Goal: Information Seeking & Learning: Learn about a topic

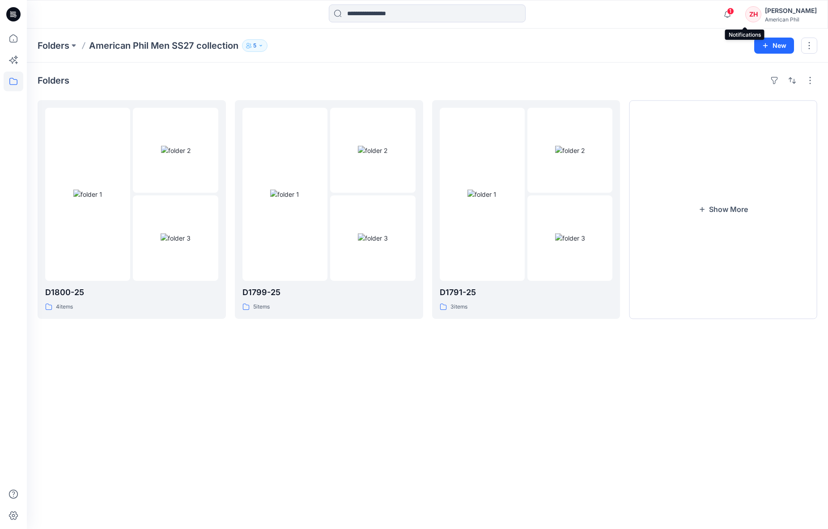
click at [734, 8] on span "1" at bounding box center [730, 11] width 7 height 7
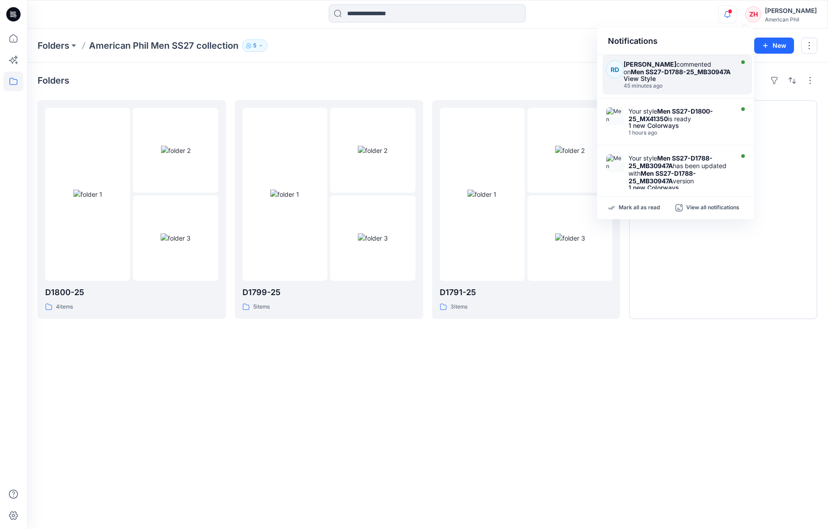
click at [711, 76] on div "View Style" at bounding box center [677, 79] width 107 height 6
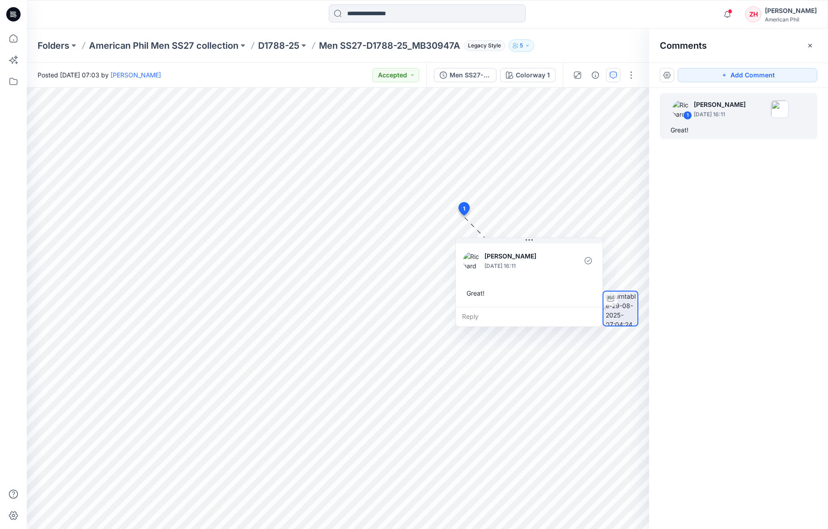
click at [688, 27] on div "Notifications [PERSON_NAME] commented on Men SS27-D1788-25_MB30947A View Style …" at bounding box center [427, 14] width 801 height 29
click at [810, 46] on icon "button" at bounding box center [810, 45] width 4 height 4
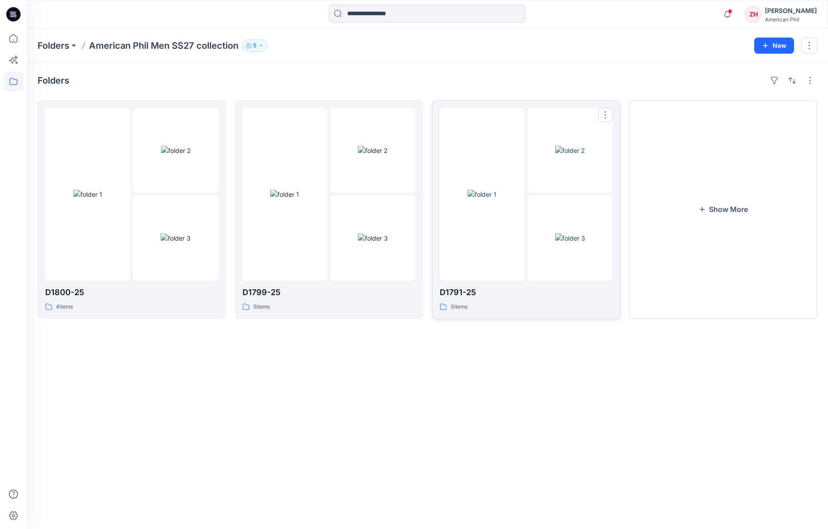
click at [555, 155] on img at bounding box center [570, 150] width 30 height 9
click at [716, 208] on button "Show More" at bounding box center [723, 209] width 188 height 219
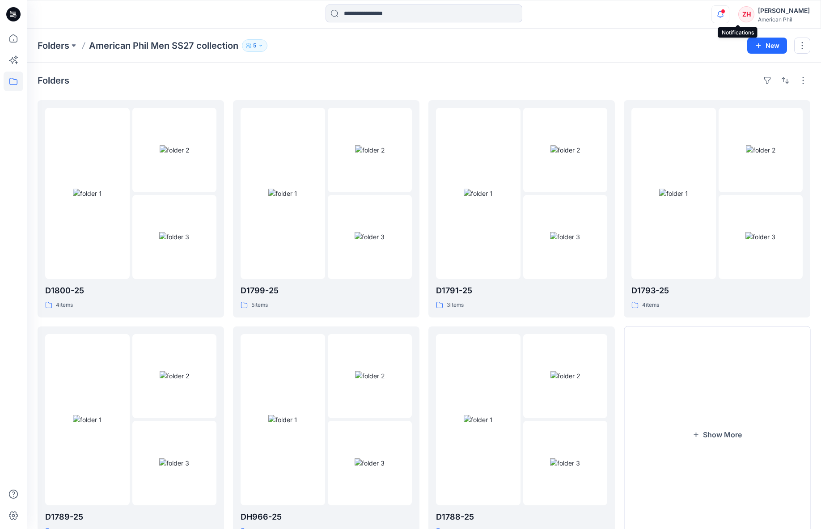
click at [729, 11] on icon "button" at bounding box center [720, 14] width 17 height 18
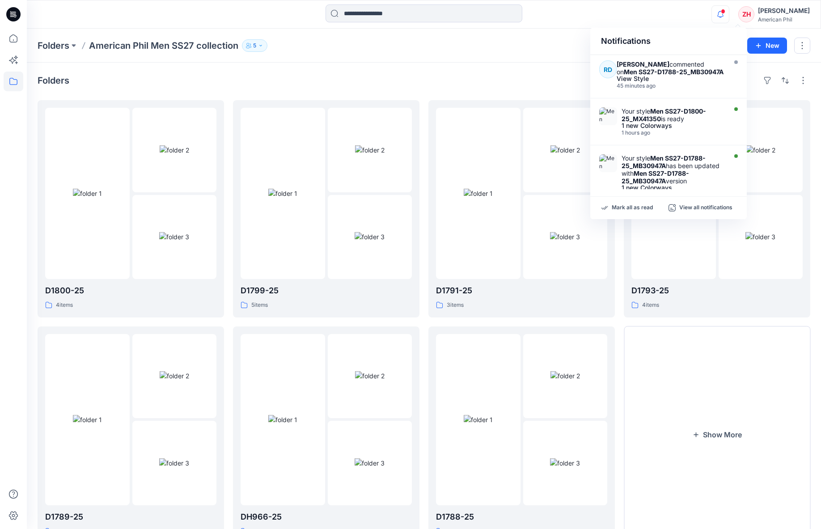
click at [672, 8] on div "Notifications [PERSON_NAME] commented on Men SS27-D1788-25_MB30947A View Style …" at bounding box center [424, 14] width 794 height 20
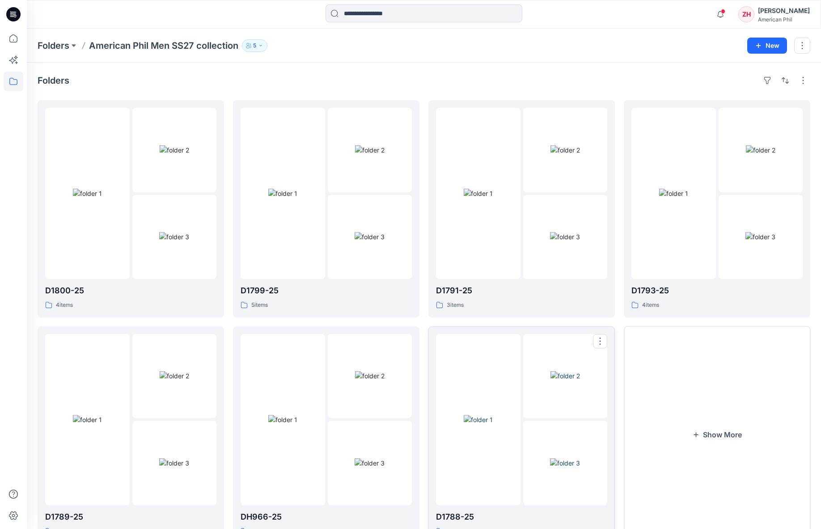
click at [493, 415] on img at bounding box center [478, 419] width 29 height 9
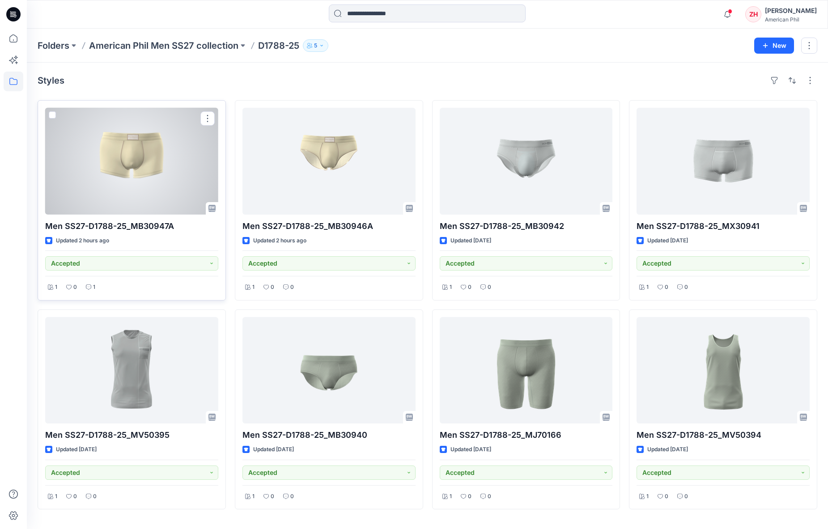
click at [172, 179] on div at bounding box center [131, 161] width 173 height 107
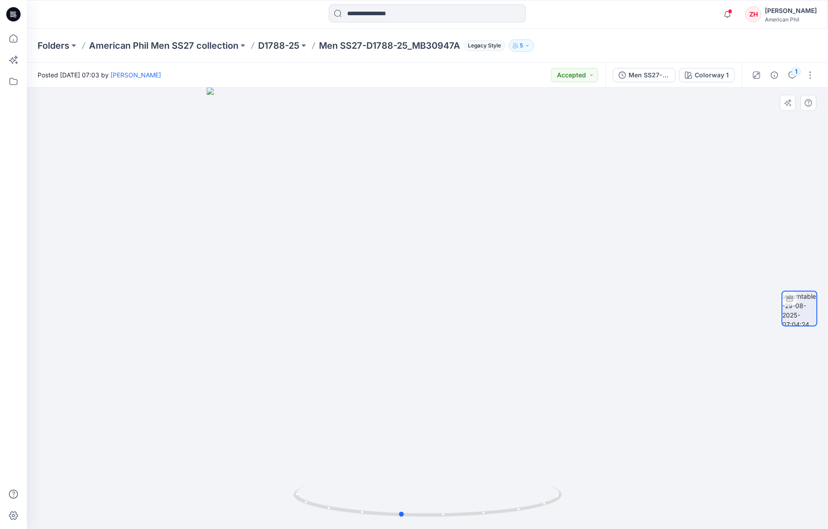
drag, startPoint x: 631, startPoint y: 356, endPoint x: 338, endPoint y: 307, distance: 296.7
click at [335, 308] on div at bounding box center [427, 308] width 801 height 441
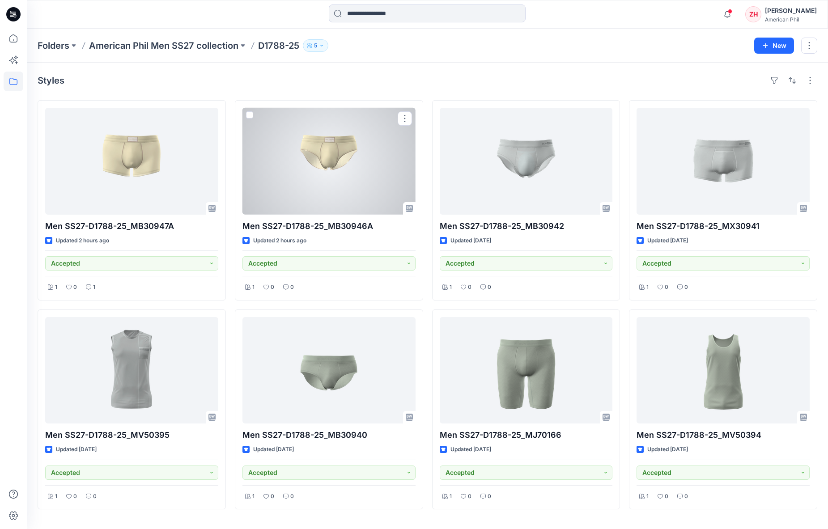
drag, startPoint x: 369, startPoint y: 160, endPoint x: 373, endPoint y: 157, distance: 5.4
click at [369, 160] on div at bounding box center [328, 161] width 173 height 107
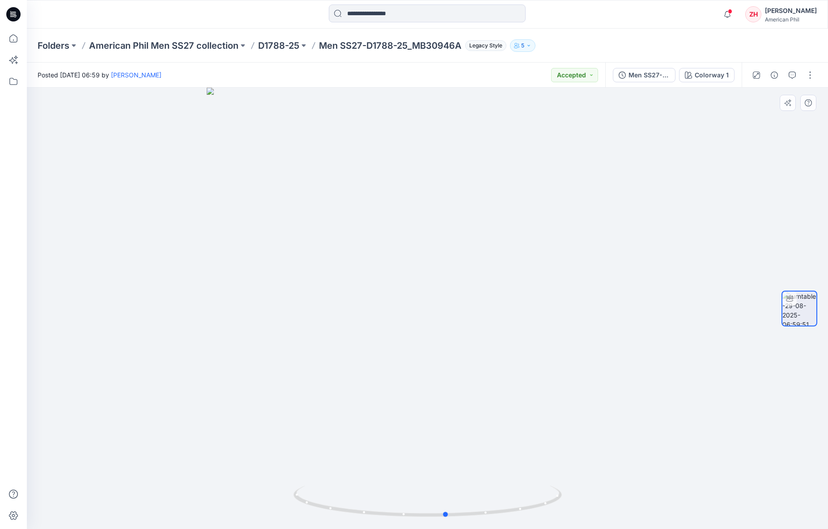
drag, startPoint x: 569, startPoint y: 297, endPoint x: 489, endPoint y: 201, distance: 125.1
click at [589, 272] on div at bounding box center [427, 308] width 801 height 441
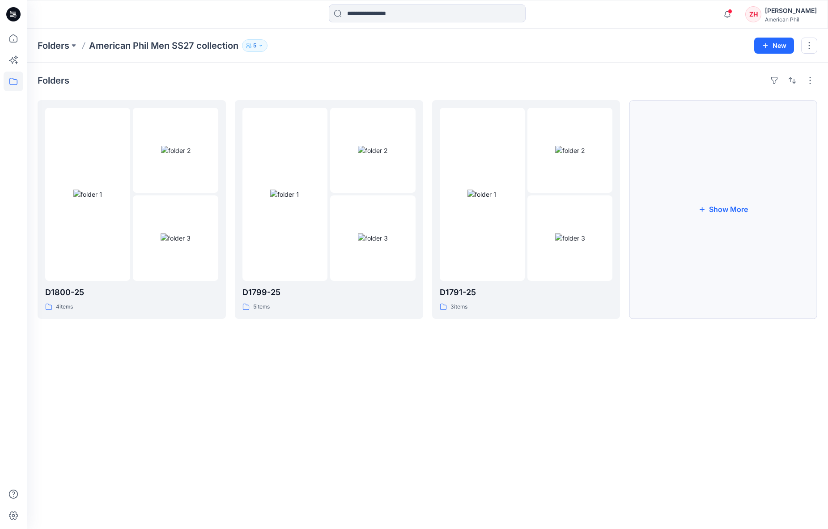
click at [675, 195] on button "Show More" at bounding box center [723, 209] width 188 height 219
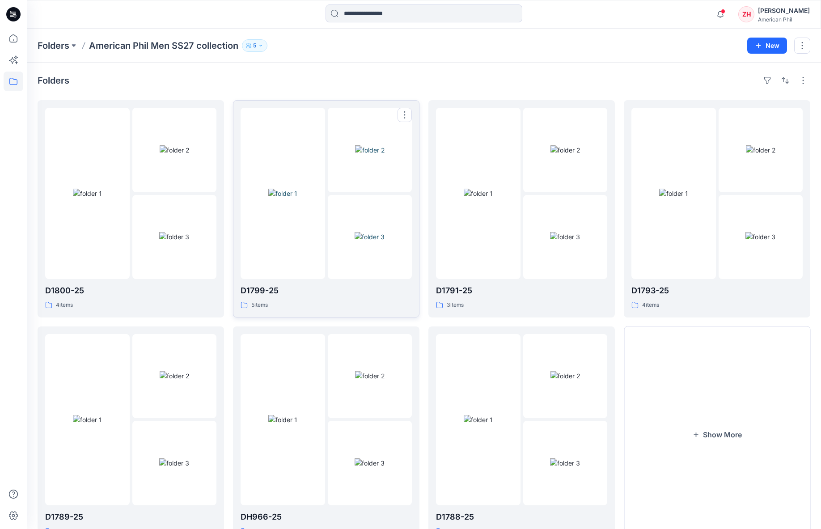
click at [297, 189] on img at bounding box center [282, 193] width 29 height 9
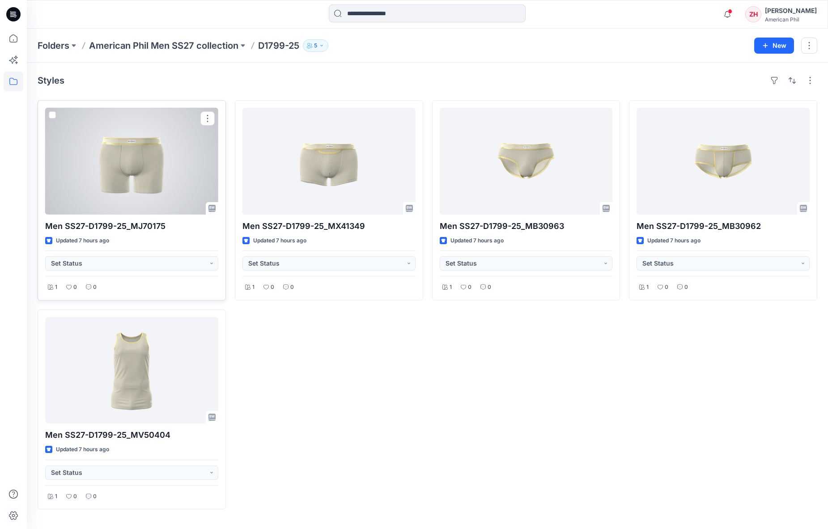
click at [178, 162] on div at bounding box center [131, 161] width 173 height 107
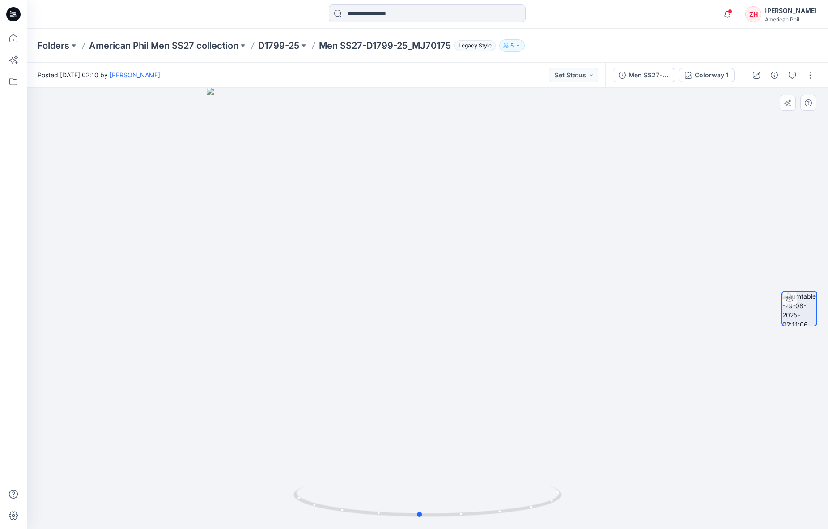
drag, startPoint x: 581, startPoint y: 206, endPoint x: 573, endPoint y: 200, distance: 9.9
click at [573, 200] on div at bounding box center [427, 308] width 801 height 441
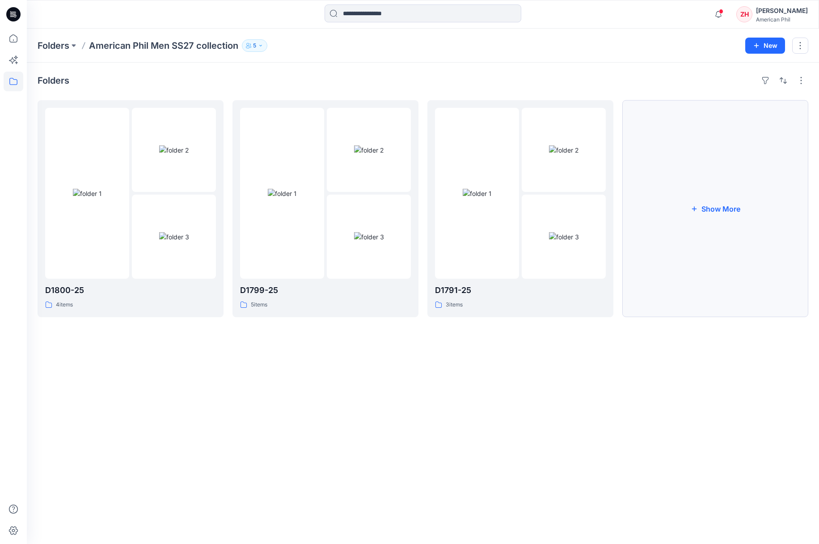
click at [727, 171] on button "Show More" at bounding box center [716, 208] width 186 height 217
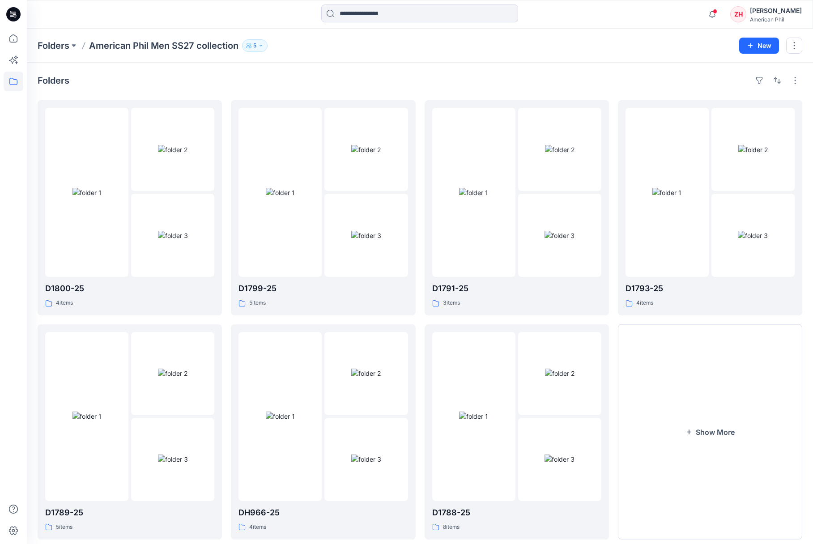
scroll to position [20, 0]
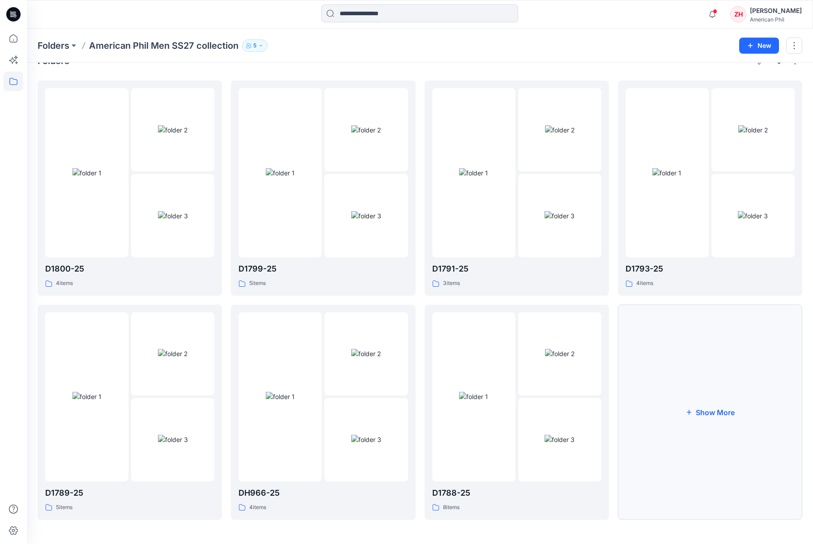
click at [724, 377] on button "Show More" at bounding box center [710, 412] width 184 height 215
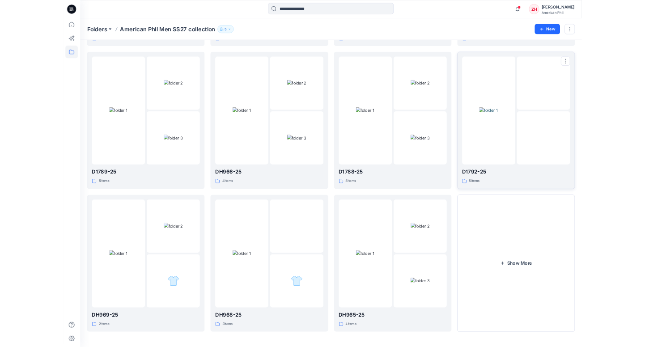
scroll to position [0, 0]
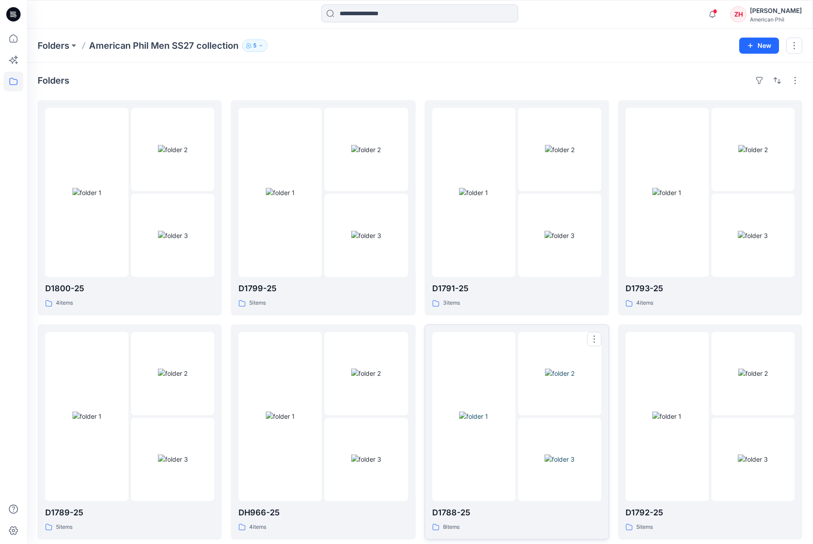
click at [545, 378] on img at bounding box center [560, 373] width 30 height 9
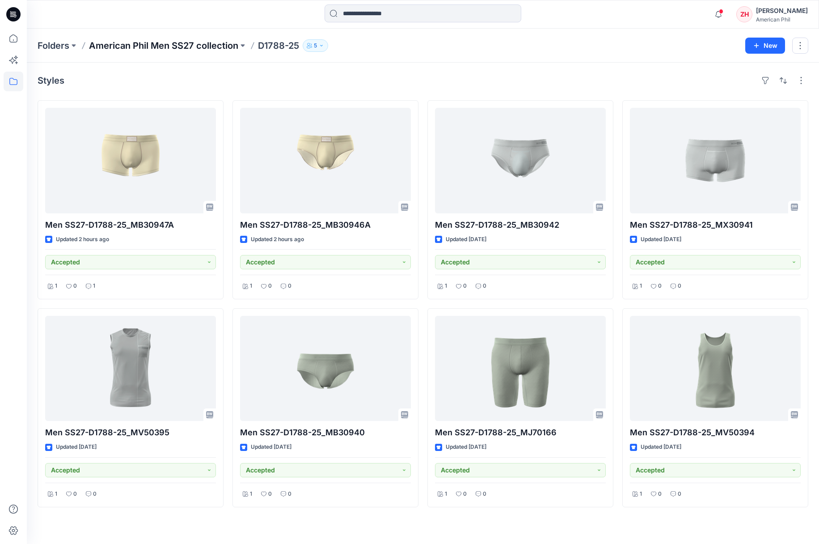
click at [116, 47] on p "American Phil Men SS27 collection" at bounding box center [163, 45] width 149 height 13
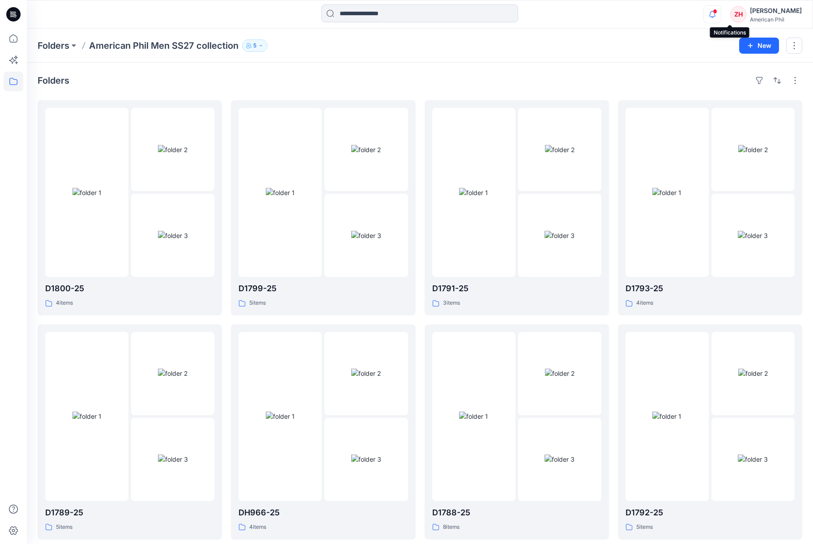
click at [721, 13] on icon "button" at bounding box center [712, 14] width 17 height 18
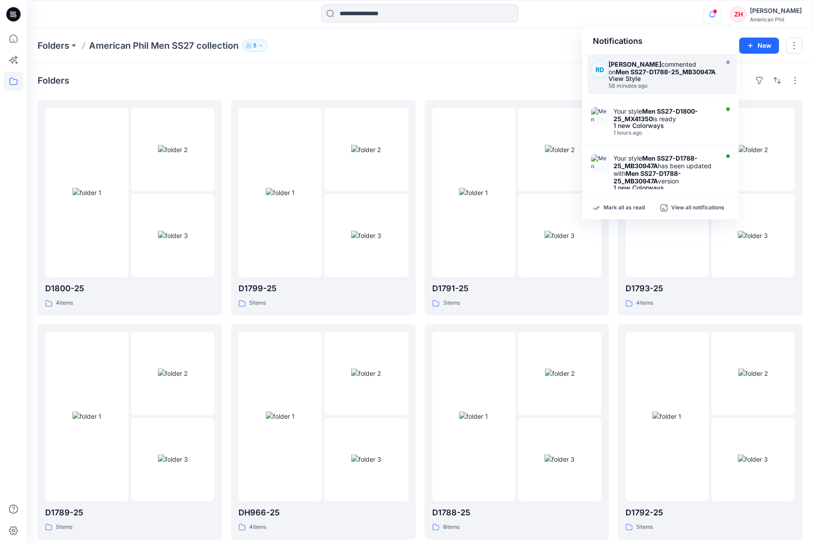
click at [668, 75] on strong "Men SS27-D1788-25_MB30947A" at bounding box center [665, 72] width 100 height 8
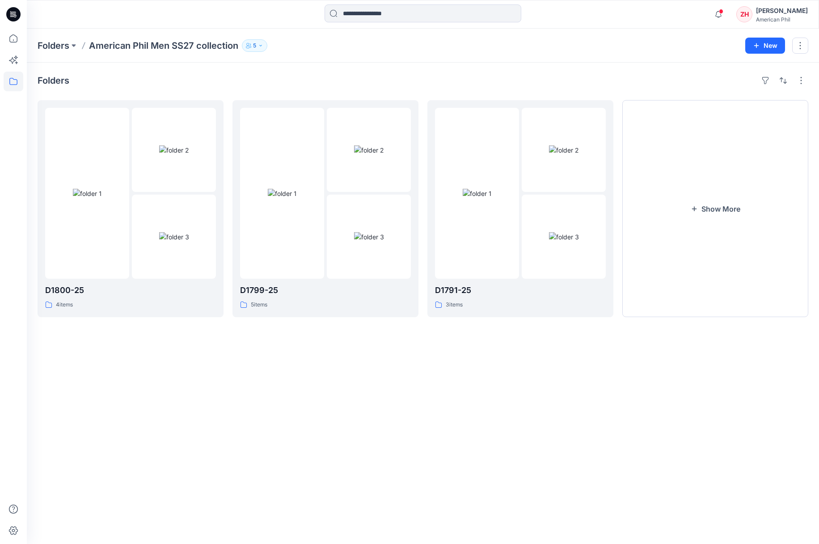
click at [646, 35] on div "Folders American Phil Men SS27 collection 5 New" at bounding box center [423, 46] width 793 height 34
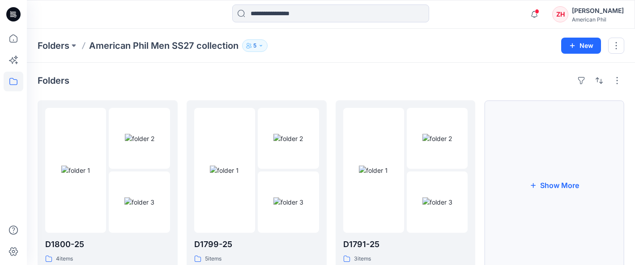
click at [562, 144] on button "Show More" at bounding box center [554, 185] width 140 height 170
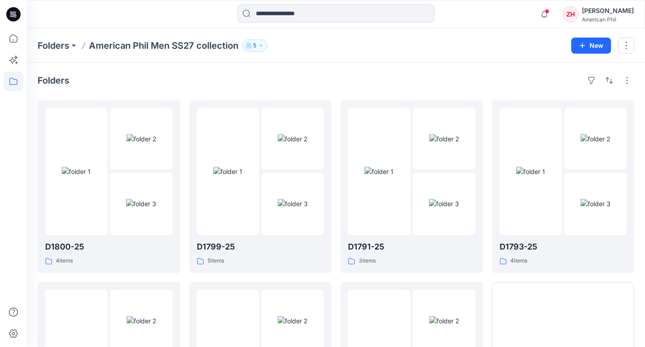
click at [467, 78] on div "Folders" at bounding box center [336, 80] width 597 height 14
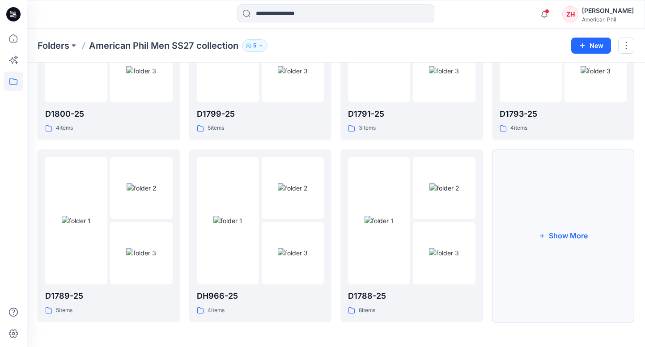
click at [547, 197] on button "Show More" at bounding box center [563, 235] width 143 height 173
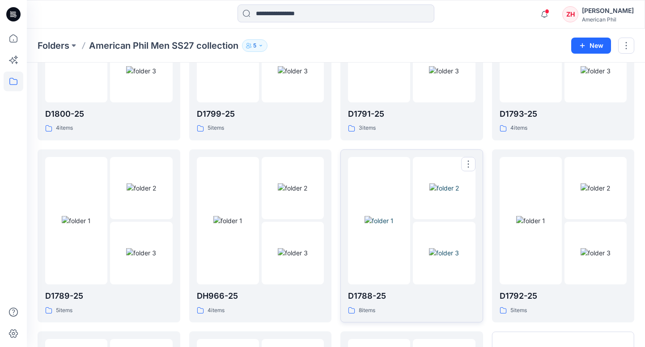
scroll to position [314, 0]
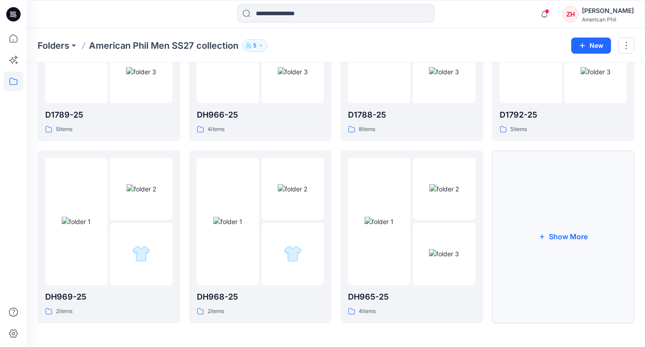
click at [558, 208] on button "Show More" at bounding box center [563, 236] width 143 height 173
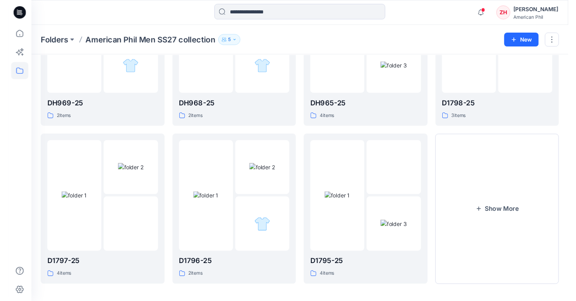
scroll to position [427, 0]
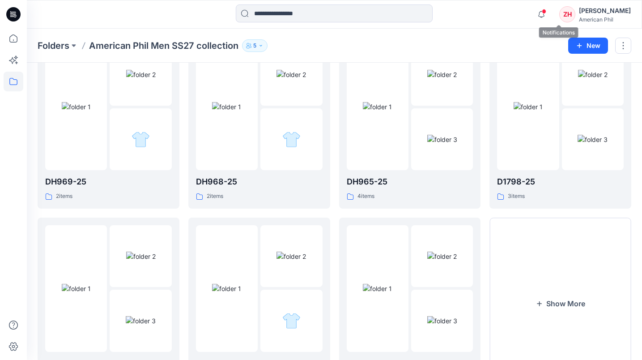
click at [546, 11] on span at bounding box center [544, 11] width 4 height 5
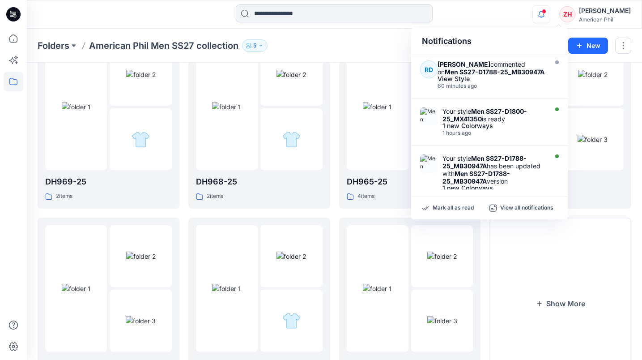
click at [477, 17] on div at bounding box center [334, 14] width 307 height 20
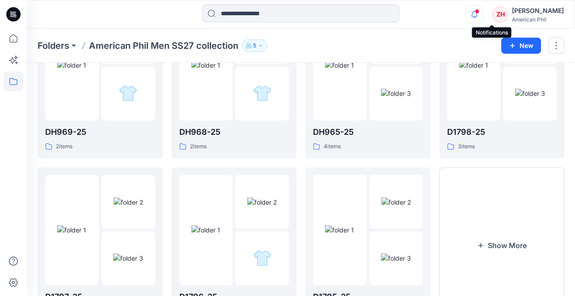
click at [479, 13] on span at bounding box center [477, 11] width 4 height 5
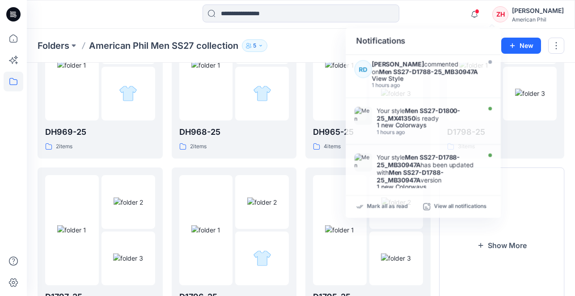
click at [440, 18] on div "Notifications [PERSON_NAME] commented on Men SS27-D1788-25_MB30947A View Style …" at bounding box center [301, 14] width 548 height 20
